Goal: Complete application form

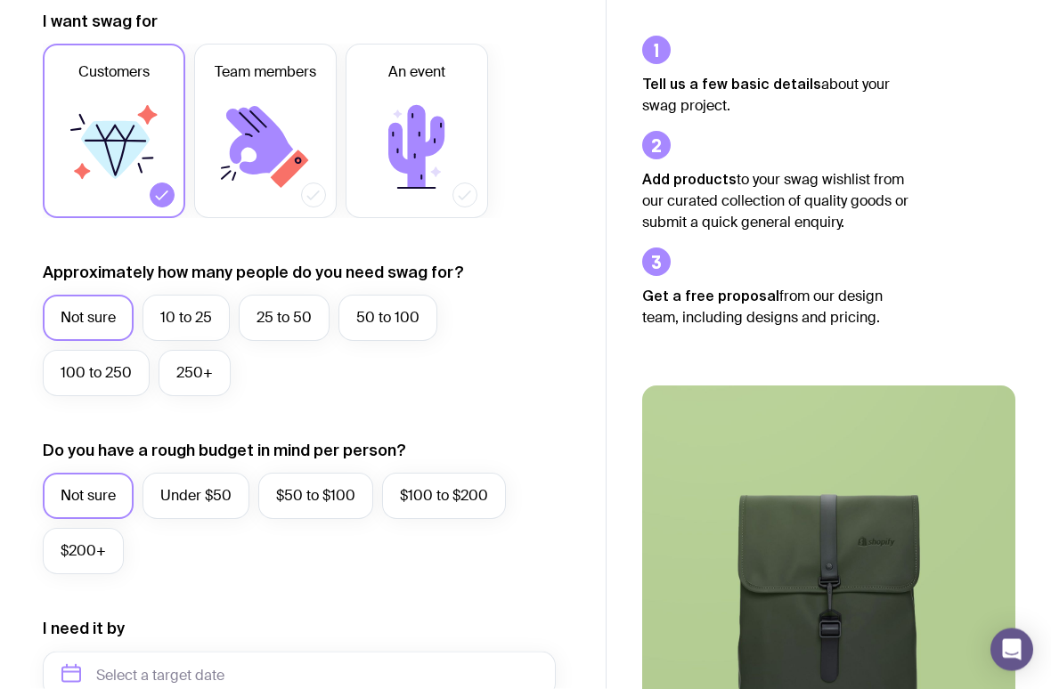
scroll to position [263, 0]
click at [184, 372] on label "250+" at bounding box center [194, 373] width 72 height 46
click at [0, 0] on input "250+" at bounding box center [0, 0] width 0 height 0
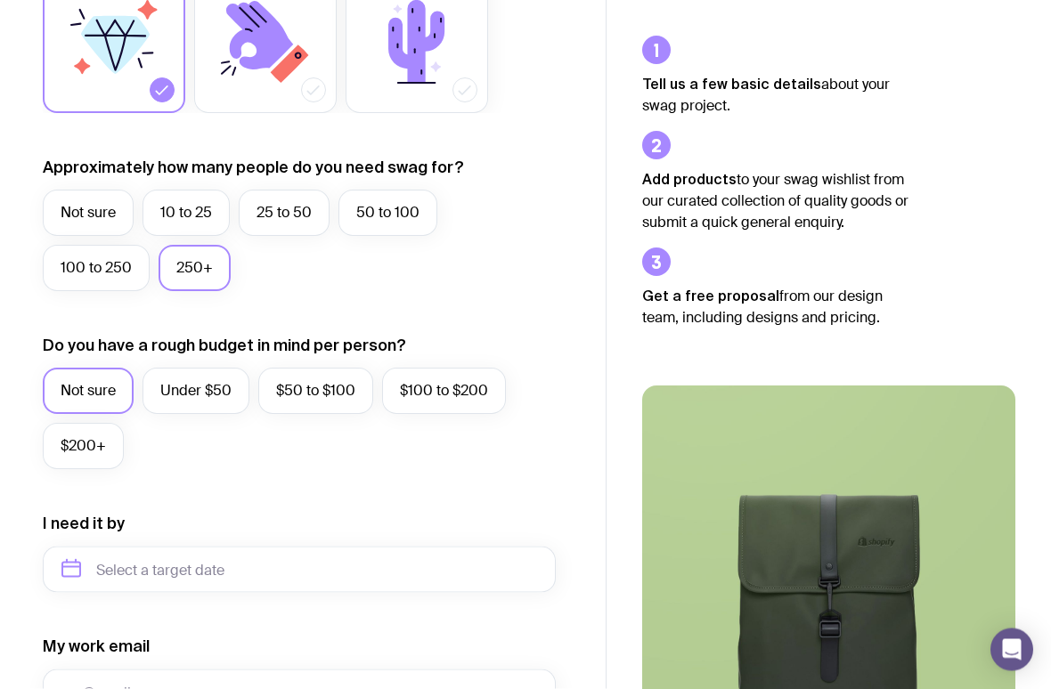
scroll to position [368, 0]
click at [152, 383] on label "Under $50" at bounding box center [195, 391] width 107 height 46
click at [0, 0] on input "Under $50" at bounding box center [0, 0] width 0 height 0
click at [199, 199] on label "10 to 25" at bounding box center [185, 213] width 87 height 46
click at [0, 0] on input "10 to 25" at bounding box center [0, 0] width 0 height 0
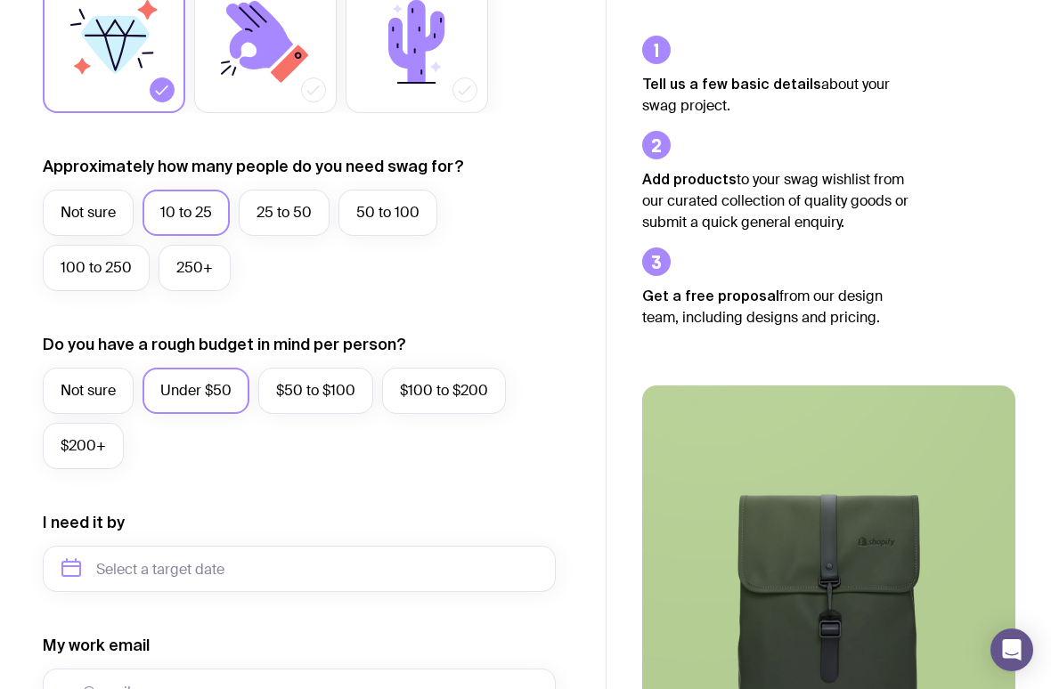
click at [280, 205] on label "25 to 50" at bounding box center [284, 213] width 91 height 46
click at [0, 0] on input "25 to 50" at bounding box center [0, 0] width 0 height 0
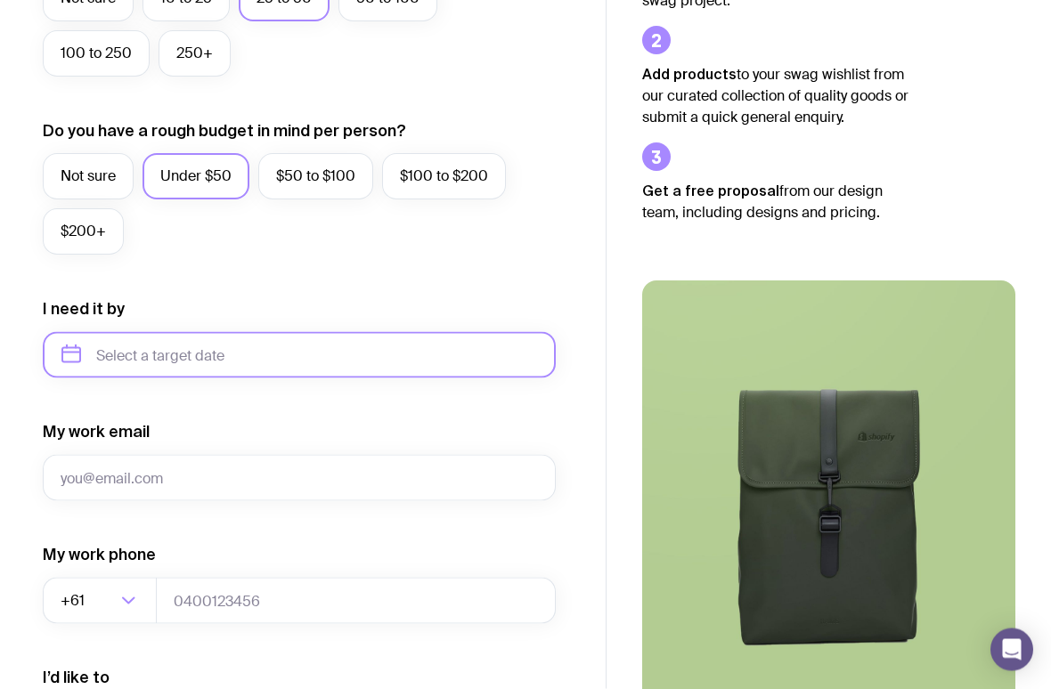
click at [149, 369] on input "text" at bounding box center [299, 355] width 513 height 46
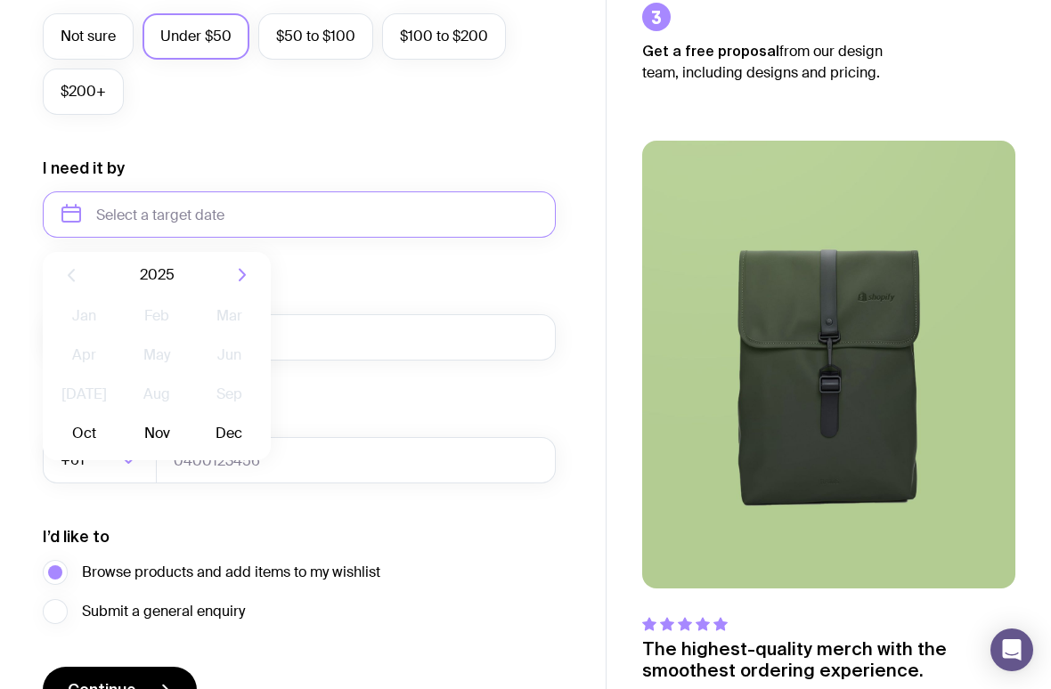
scroll to position [735, 0]
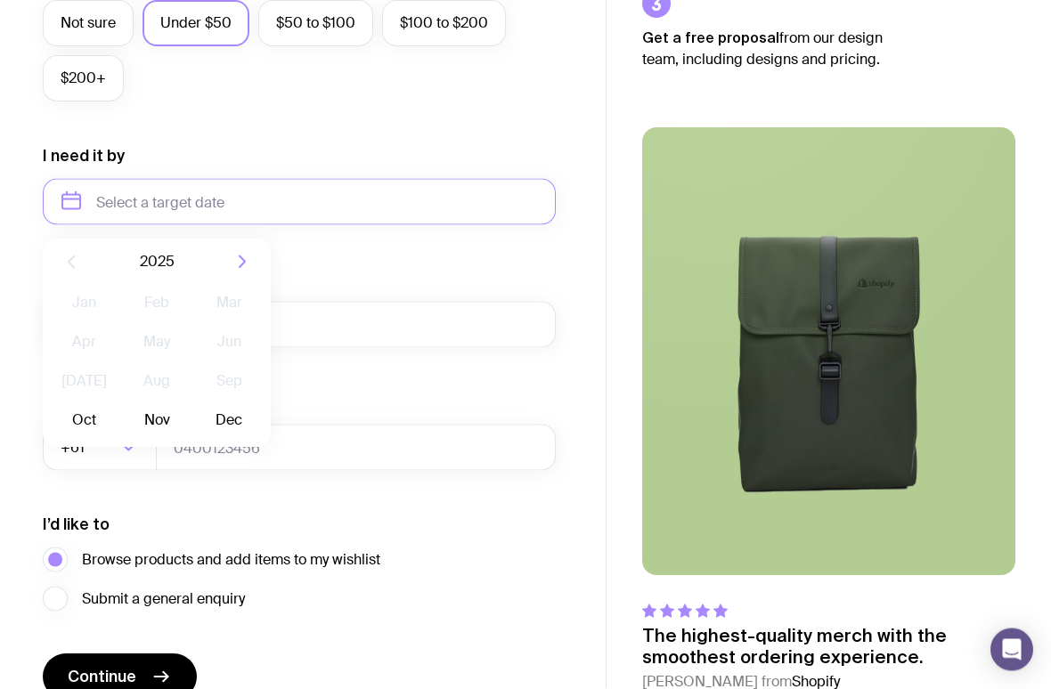
click at [218, 406] on button "Dec" at bounding box center [229, 421] width 65 height 36
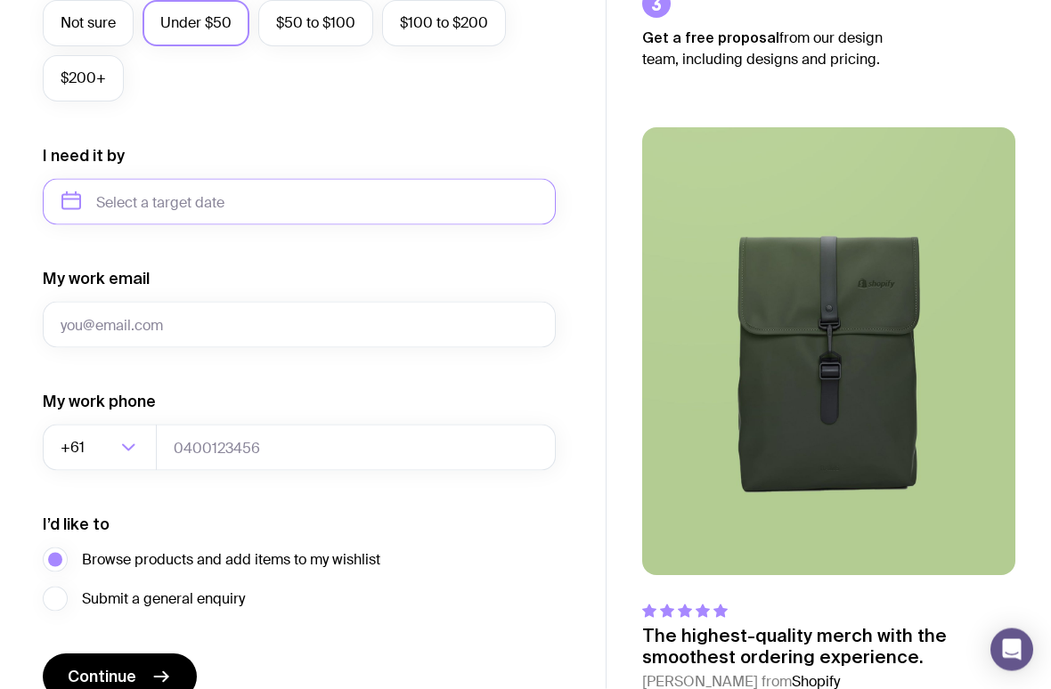
type input "[DATE]"
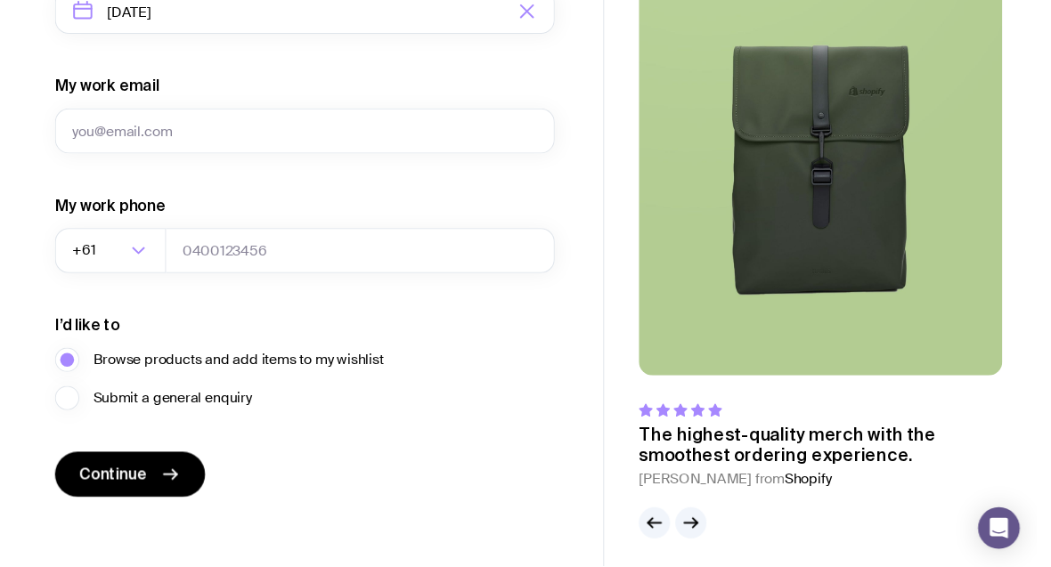
scroll to position [932, 0]
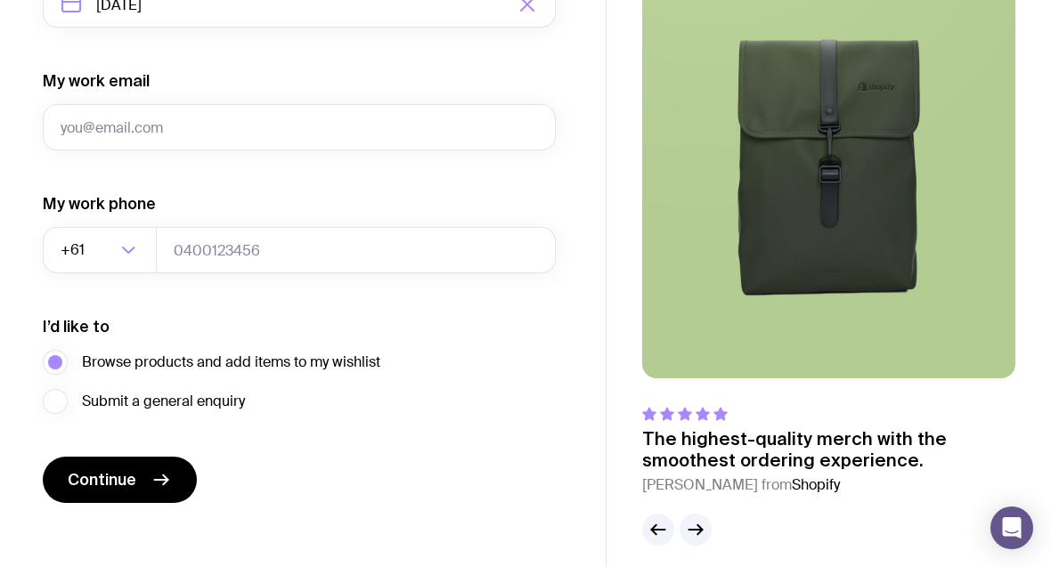
click at [707, 527] on button "button" at bounding box center [695, 530] width 32 height 32
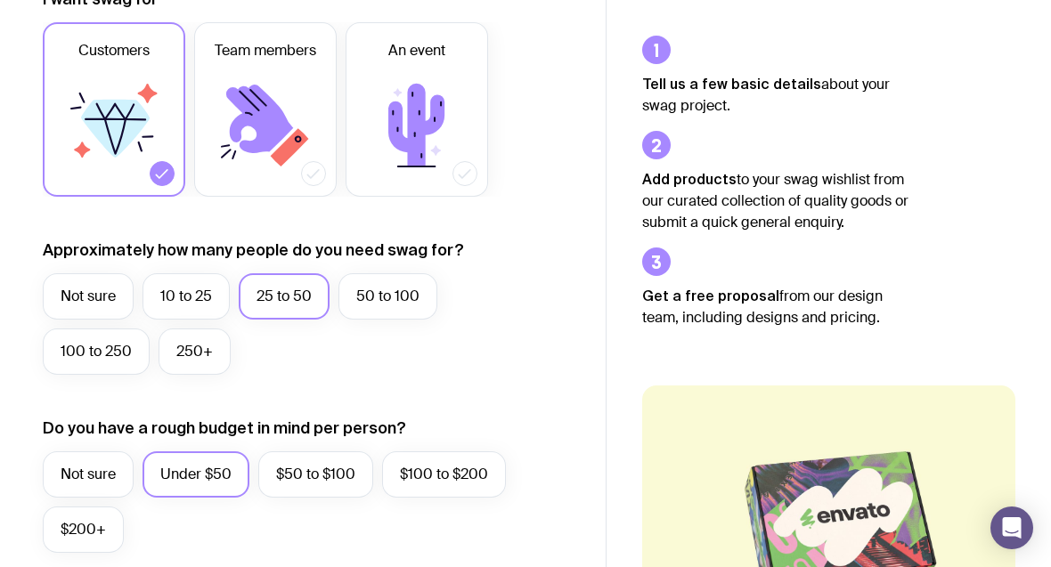
scroll to position [257, 0]
